Goal: Task Accomplishment & Management: Manage account settings

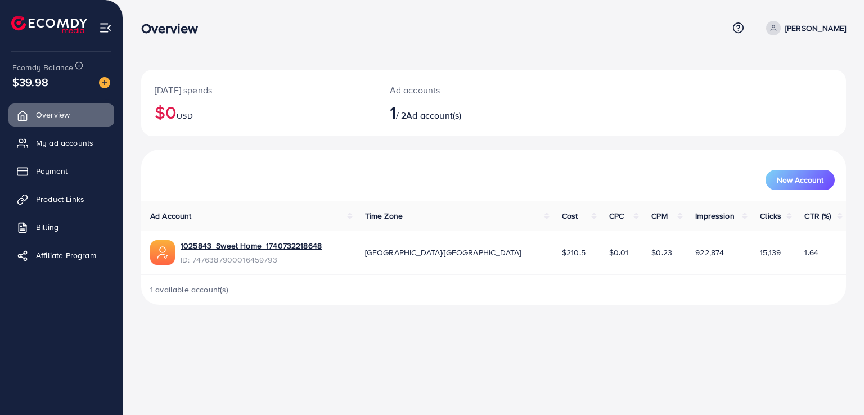
click at [66, 155] on ul "Overview My ad accounts Payment Product Links Billing Affiliate Program" at bounding box center [61, 189] width 123 height 180
click at [59, 172] on span "Payment" at bounding box center [55, 170] width 32 height 11
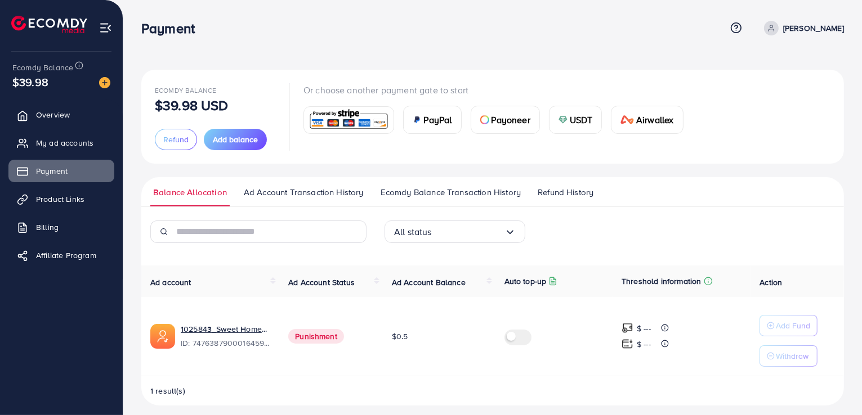
click at [567, 194] on span "Refund History" at bounding box center [565, 192] width 56 height 12
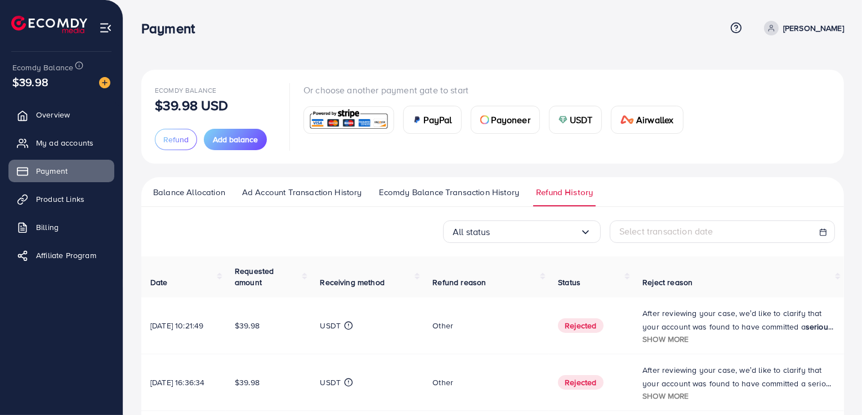
click at [661, 348] on td "After reviewing your case, we’d like to clarify that your account was found to …" at bounding box center [738, 326] width 210 height 57
click at [660, 334] on span "Show more" at bounding box center [665, 339] width 46 height 11
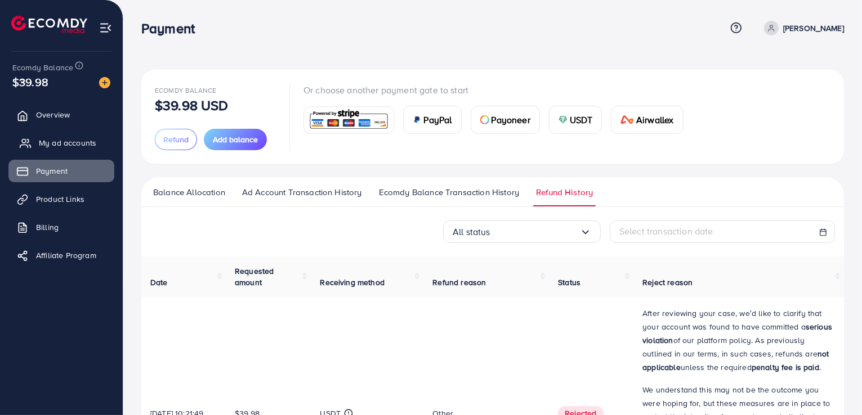
click at [73, 140] on span "My ad accounts" at bounding box center [67, 142] width 57 height 11
